Goal: Task Accomplishment & Management: Use online tool/utility

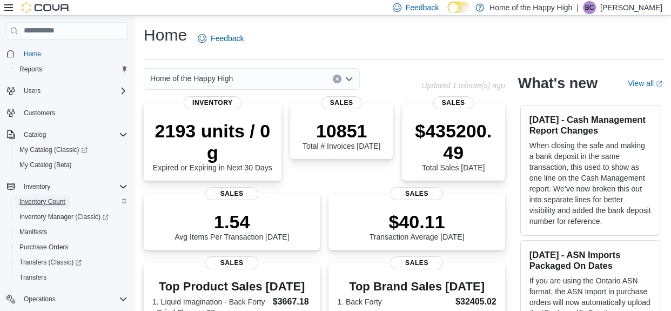
click at [66, 197] on link "Inventory Count" at bounding box center [42, 201] width 55 height 13
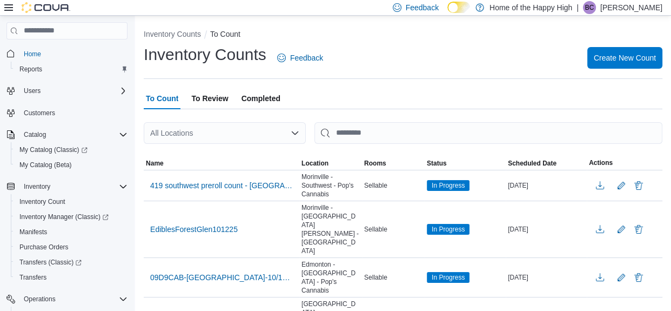
click at [8, 8] on icon at bounding box center [8, 7] width 9 height 6
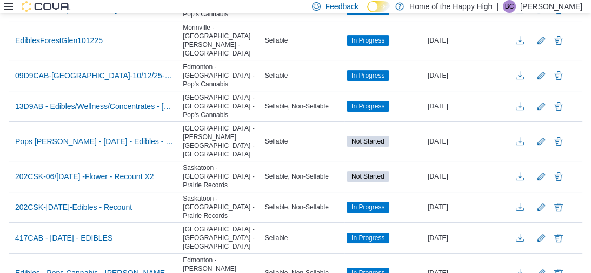
scroll to position [172, 0]
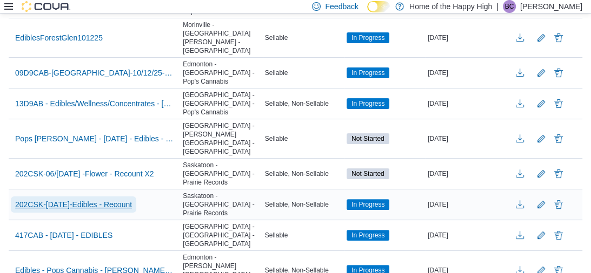
click at [132, 199] on span "202CSK-[DATE]-Edibles - Recount" at bounding box center [73, 204] width 117 height 11
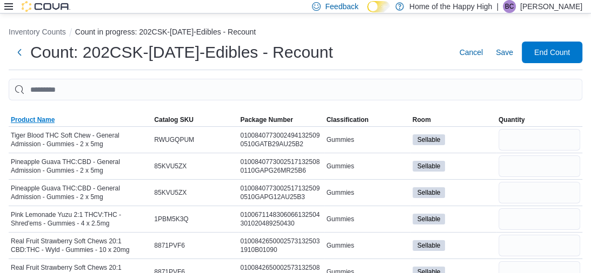
click at [31, 122] on span "Product Name" at bounding box center [33, 120] width 44 height 9
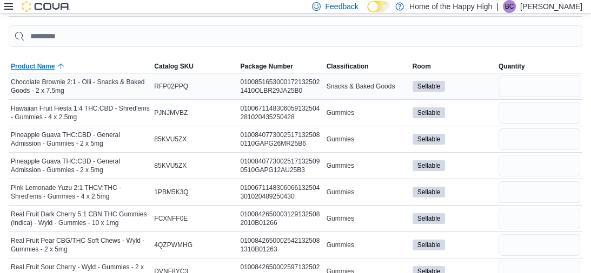
scroll to position [54, 0]
click at [528, 83] on input "number" at bounding box center [539, 86] width 82 height 22
type input "*"
type input "**"
type input "*"
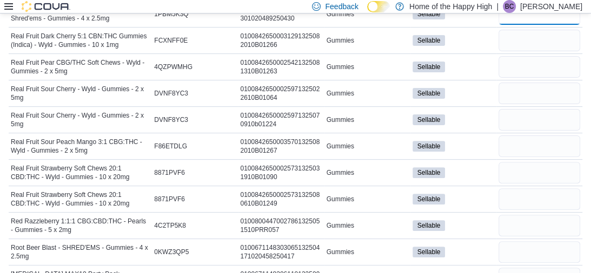
scroll to position [223, 0]
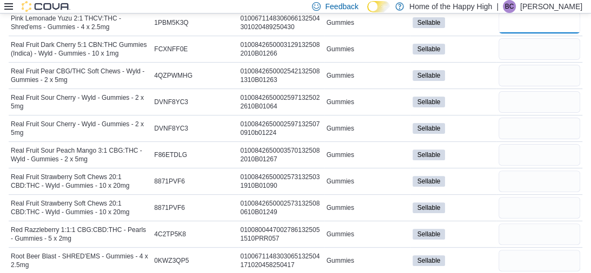
type input "*"
click at [515, 63] on div at bounding box center [539, 76] width 86 height 26
click at [542, 35] on div at bounding box center [539, 23] width 86 height 26
click at [539, 40] on input "number" at bounding box center [539, 49] width 82 height 22
type input "*"
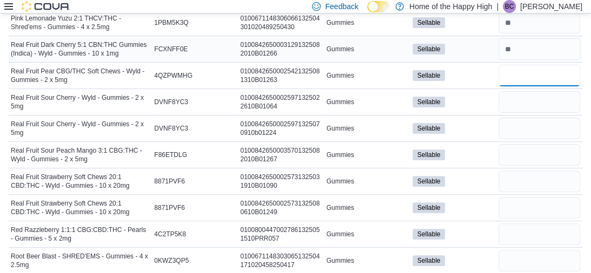
type input "*"
type input "**"
type input "*"
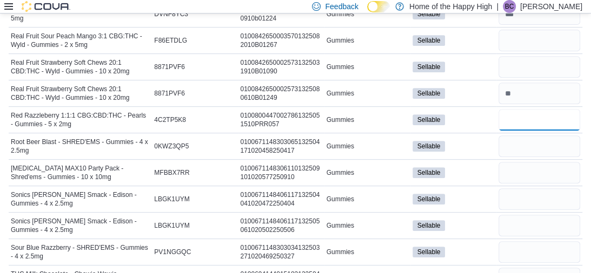
scroll to position [343, 0]
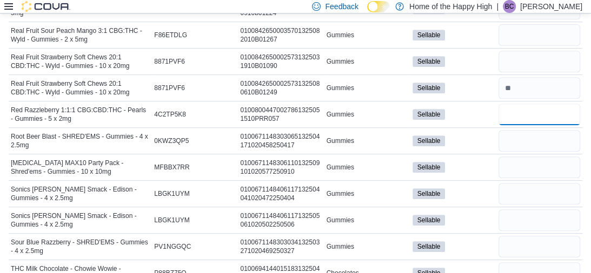
type input "*"
type input "**"
type input "*"
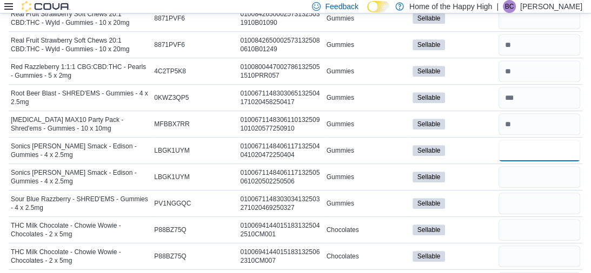
scroll to position [389, 0]
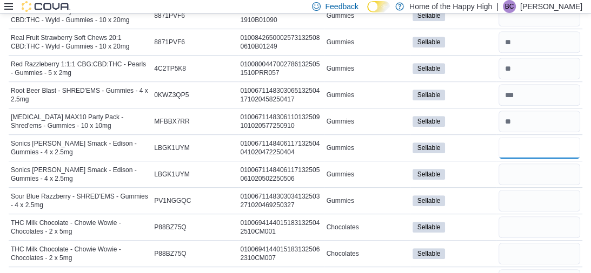
type input "*"
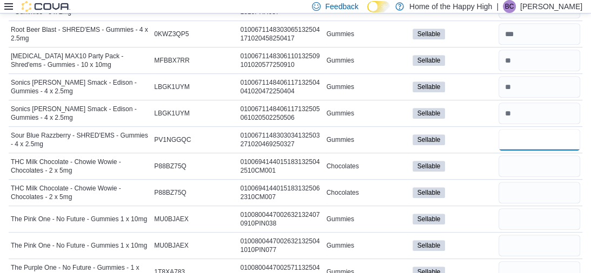
scroll to position [452, 0]
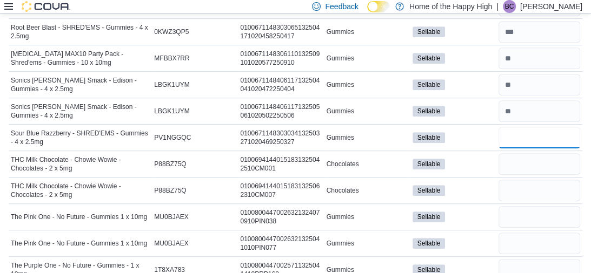
type input "*"
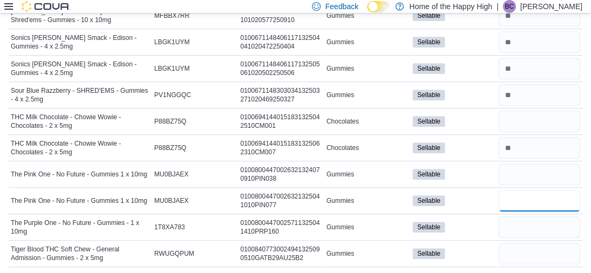
type input "**"
type input "*"
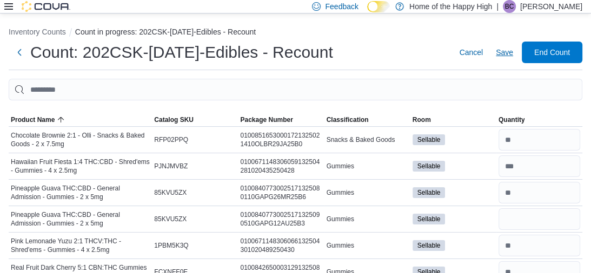
type input "*"
click at [502, 54] on span "Save" at bounding box center [504, 52] width 17 height 11
click at [45, 124] on span "Product Name" at bounding box center [33, 120] width 44 height 9
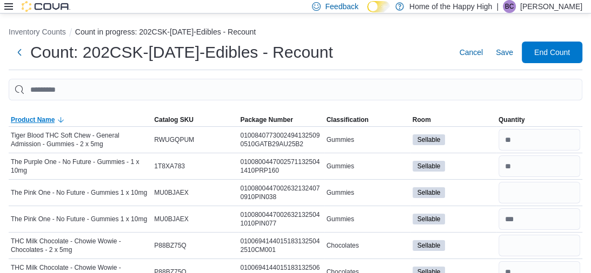
click at [45, 124] on span "Product Name" at bounding box center [33, 120] width 44 height 9
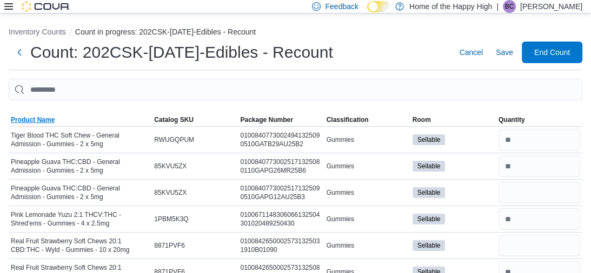
click at [32, 123] on span "Product Name" at bounding box center [33, 120] width 44 height 9
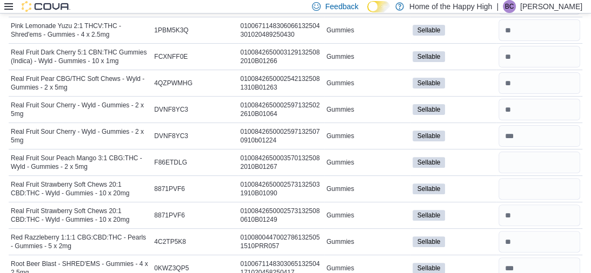
scroll to position [217, 0]
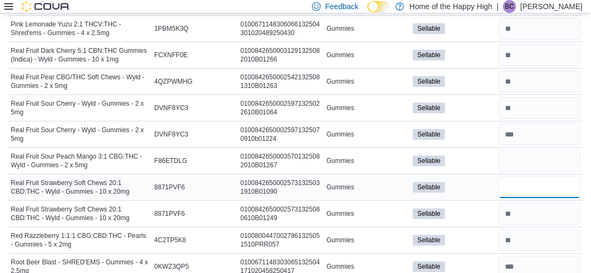
click at [533, 188] on input "number" at bounding box center [539, 188] width 82 height 22
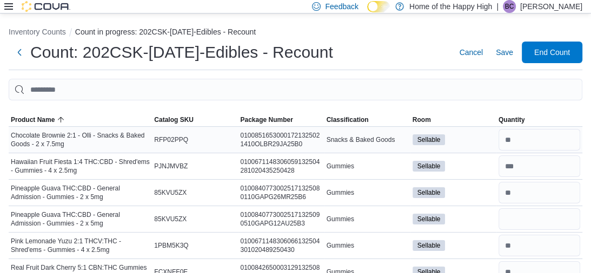
type input "*"
click at [509, 135] on input "number" at bounding box center [539, 140] width 82 height 22
type input "*"
click at [519, 163] on input "number" at bounding box center [539, 167] width 82 height 22
type input "**"
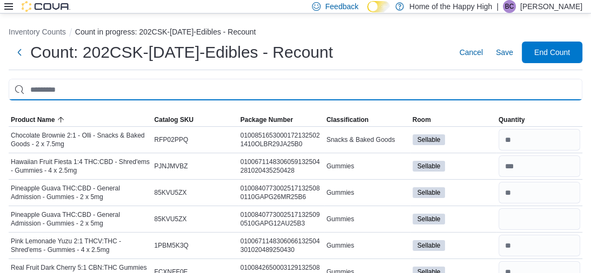
click at [429, 91] on input "This is a search bar. After typing your query, hit enter to filter the results …" at bounding box center [295, 90] width 573 height 22
type input "*****"
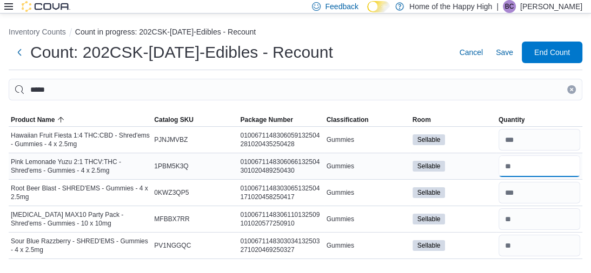
click at [549, 170] on input "number" at bounding box center [539, 167] width 82 height 22
type input "*"
click at [541, 246] on input "number" at bounding box center [539, 246] width 82 height 22
type input "*"
click at [560, 189] on input "number" at bounding box center [539, 193] width 82 height 22
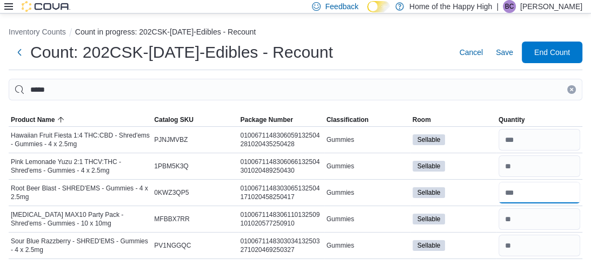
type input "**"
click at [574, 90] on button "Clear input" at bounding box center [571, 89] width 9 height 9
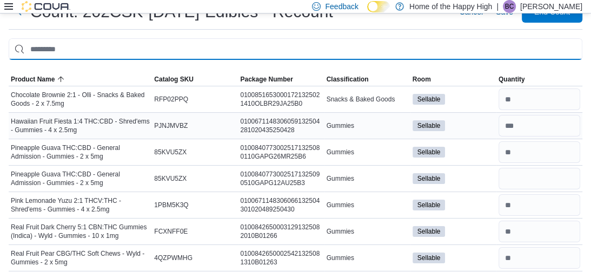
scroll to position [43, 0]
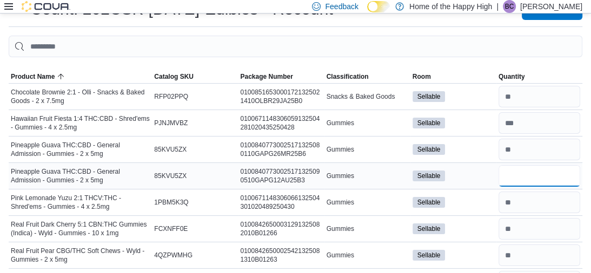
click at [508, 173] on input "number" at bounding box center [539, 176] width 82 height 22
type input "*"
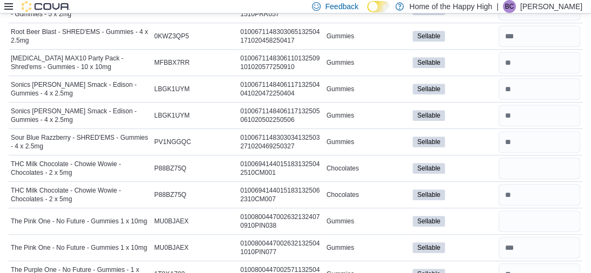
scroll to position [448, 0]
click at [529, 119] on input "number" at bounding box center [539, 116] width 82 height 22
type input "*"
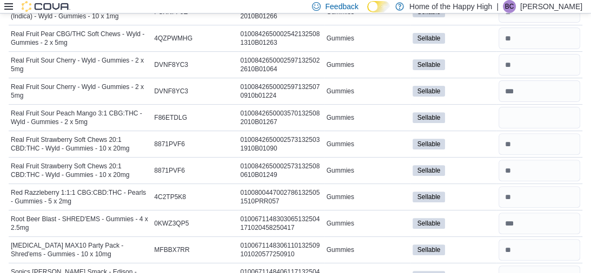
scroll to position [262, 0]
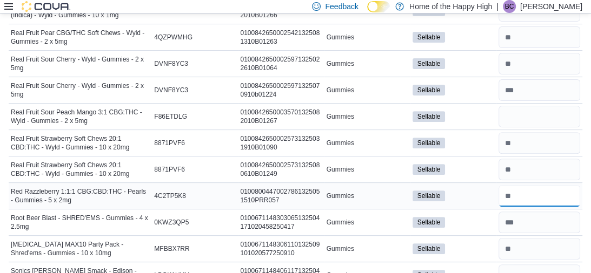
click at [556, 198] on input "number" at bounding box center [539, 196] width 82 height 22
type input "*"
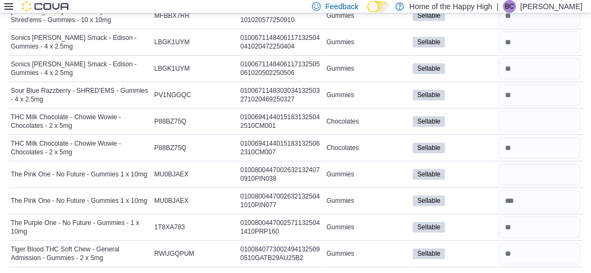
scroll to position [495, 0]
click at [544, 251] on input "number" at bounding box center [539, 255] width 82 height 22
type input "*"
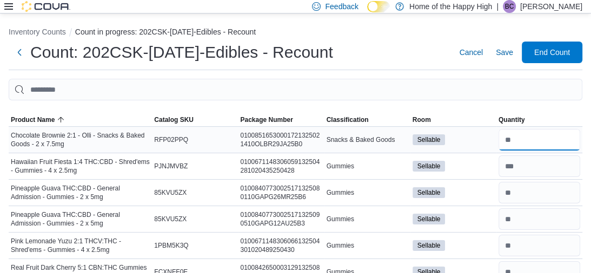
click at [536, 139] on input "number" at bounding box center [539, 140] width 82 height 22
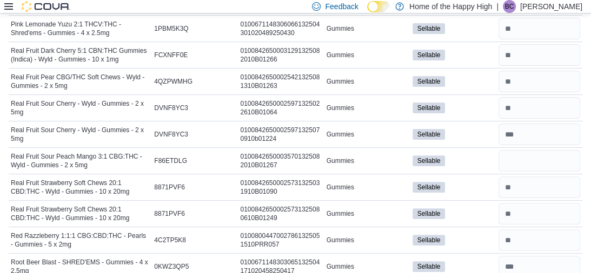
scroll to position [226, 0]
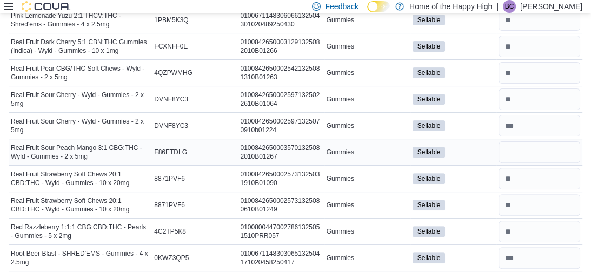
type input "*"
click at [519, 150] on input "number" at bounding box center [539, 153] width 82 height 22
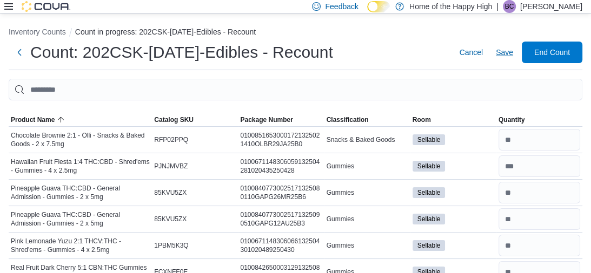
type input "*"
click at [503, 51] on span "Save" at bounding box center [504, 52] width 17 height 11
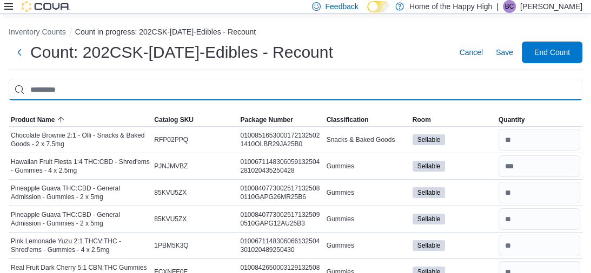
click at [460, 86] on input "This is a search bar. After typing your query, hit enter to filter the results …" at bounding box center [295, 90] width 573 height 22
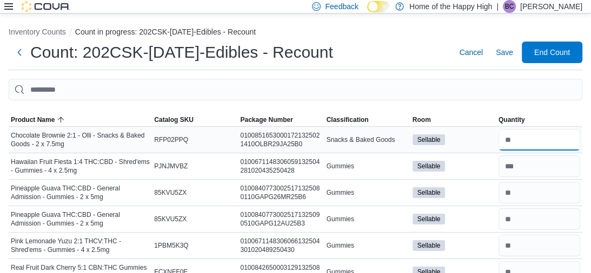
click at [525, 145] on input "number" at bounding box center [539, 140] width 82 height 22
type input "*"
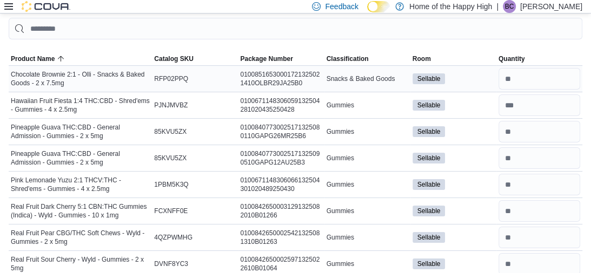
scroll to position [63, 0]
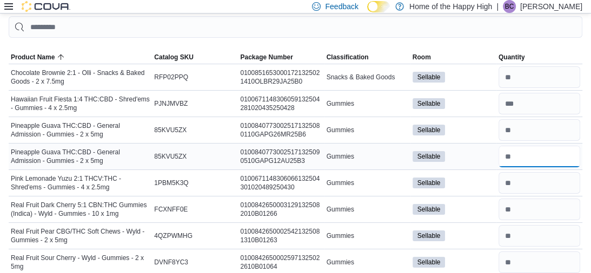
click at [512, 151] on input "number" at bounding box center [539, 157] width 82 height 22
type input "**"
click at [518, 186] on input "number" at bounding box center [539, 183] width 82 height 22
type input "**"
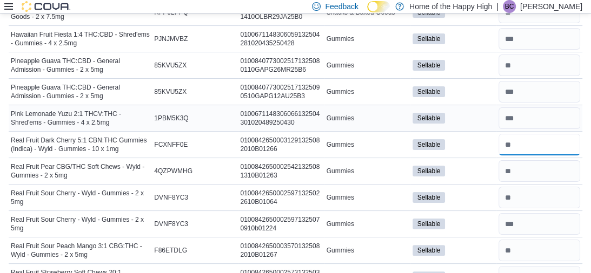
scroll to position [131, 0]
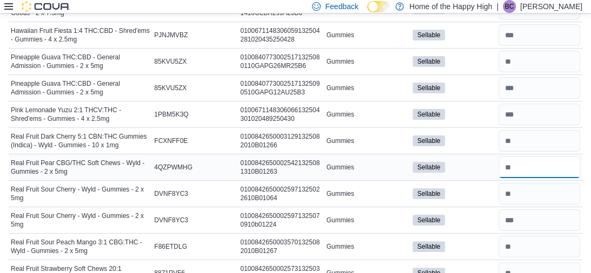
click at [523, 162] on input "number" at bounding box center [539, 168] width 82 height 22
click at [530, 223] on input "number" at bounding box center [539, 221] width 82 height 22
type input "**"
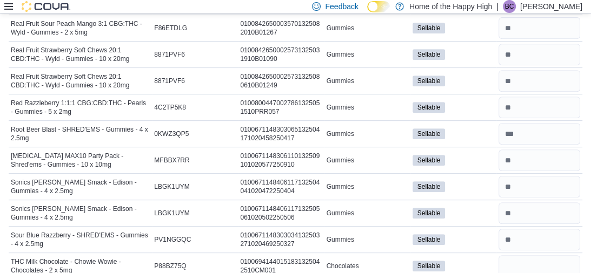
scroll to position [347, 0]
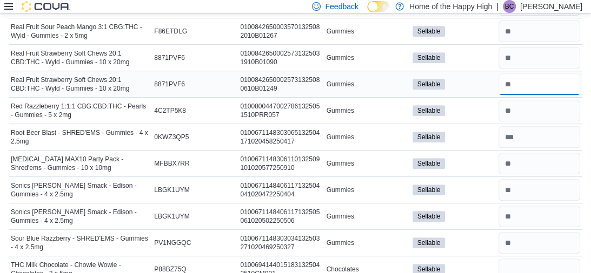
click at [522, 83] on input "number" at bounding box center [539, 85] width 82 height 22
type input "**"
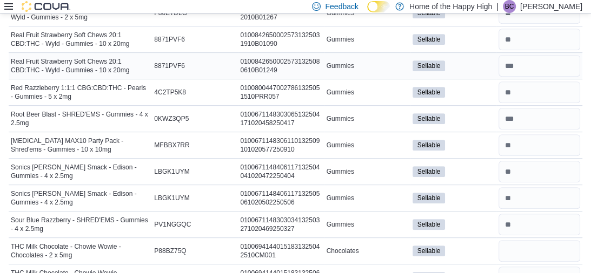
scroll to position [366, 0]
click at [528, 97] on input "number" at bounding box center [539, 92] width 82 height 22
type input "**"
click at [517, 119] on input "number" at bounding box center [539, 119] width 82 height 22
type input "**"
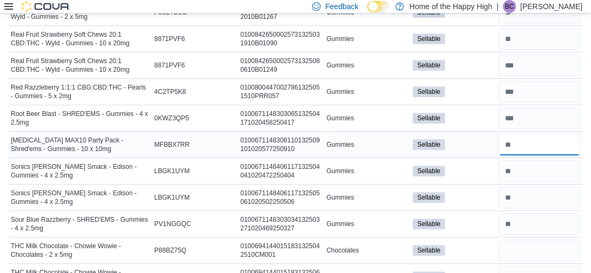
click at [522, 139] on input "number" at bounding box center [539, 145] width 82 height 22
type input "**"
click at [530, 173] on input "number" at bounding box center [539, 172] width 82 height 22
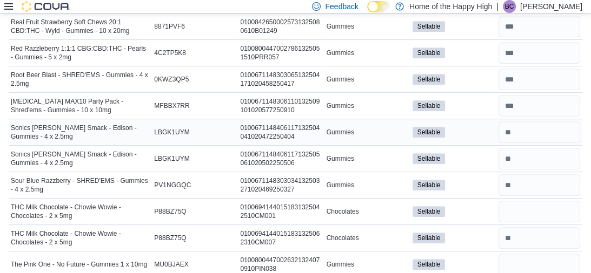
scroll to position [405, 0]
click at [530, 180] on input "number" at bounding box center [539, 185] width 82 height 22
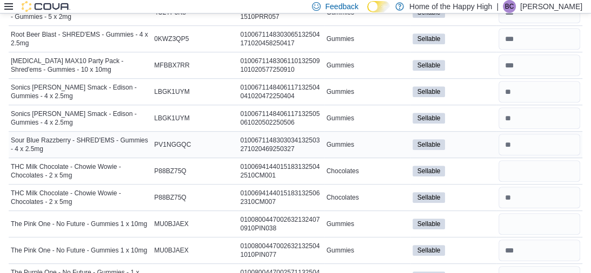
scroll to position [446, 0]
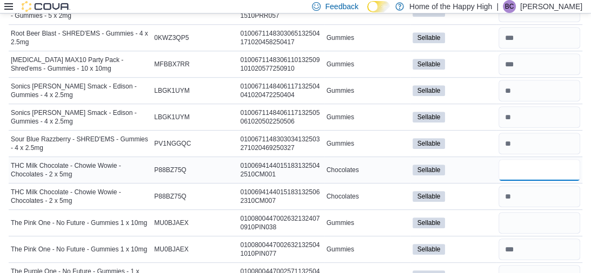
click at [530, 172] on input "number" at bounding box center [539, 170] width 82 height 22
type input "**"
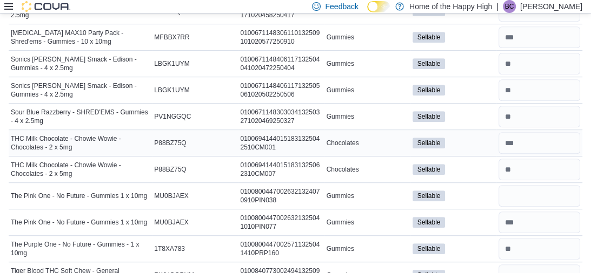
scroll to position [495, 0]
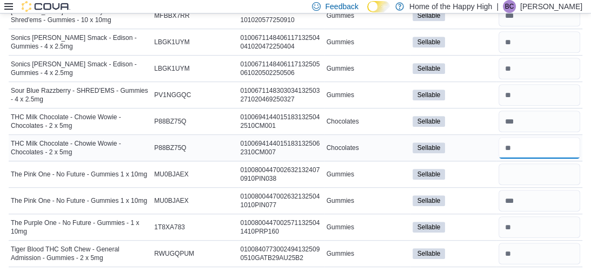
click at [529, 150] on input "number" at bounding box center [539, 148] width 82 height 22
type input "**"
click at [530, 196] on input "number" at bounding box center [539, 201] width 82 height 22
type input "**"
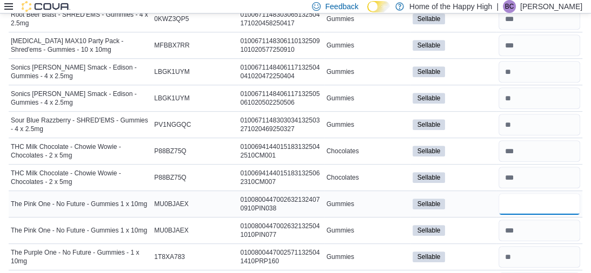
click at [521, 204] on input "number" at bounding box center [539, 204] width 82 height 22
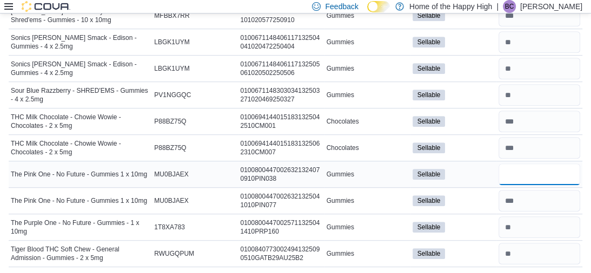
type input "*"
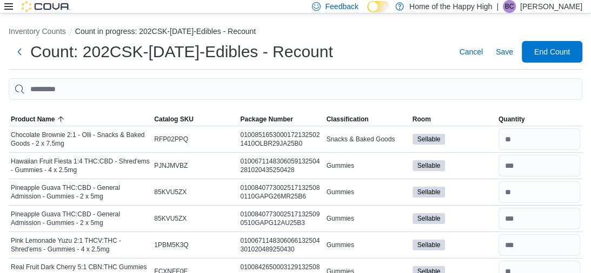
scroll to position [0, 0]
click at [538, 58] on span "End Count" at bounding box center [552, 52] width 48 height 22
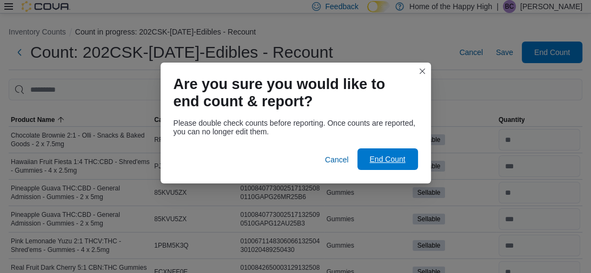
click at [411, 163] on button "End Count" at bounding box center [387, 160] width 61 height 22
